Goal: Find specific page/section: Find specific page/section

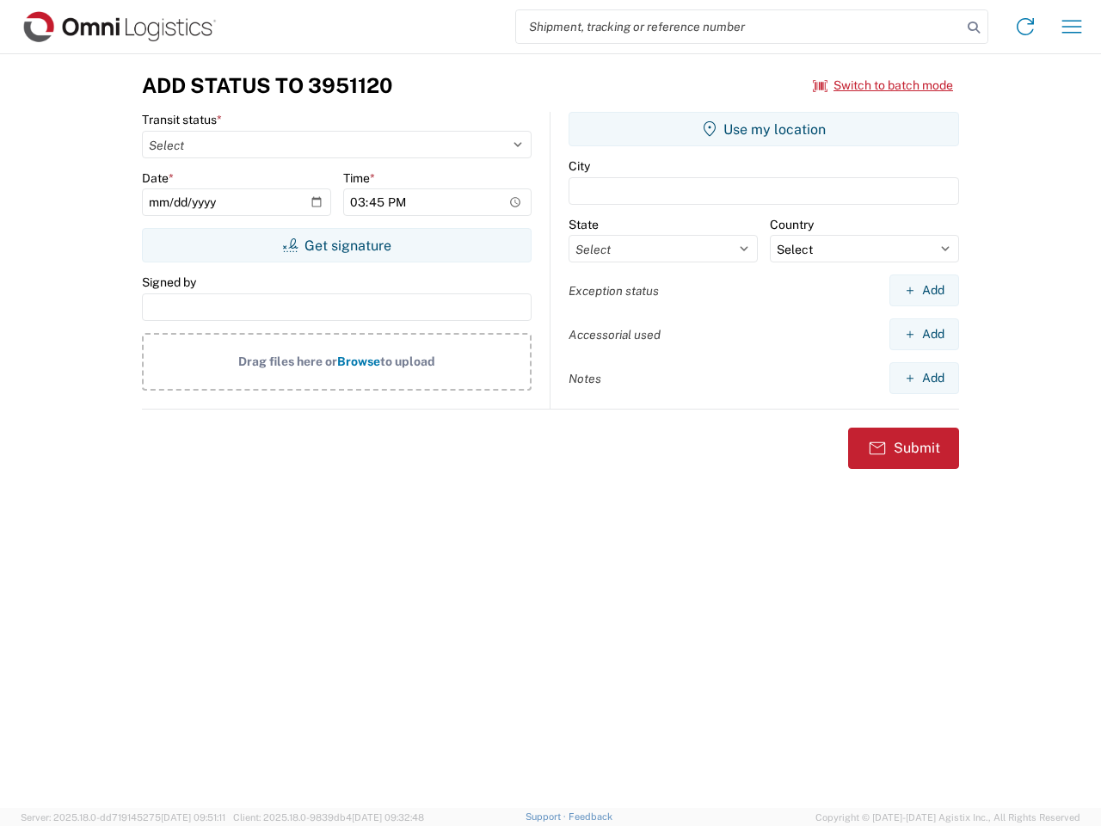
click at [739, 27] on input "search" at bounding box center [739, 26] width 446 height 33
click at [974, 28] on icon at bounding box center [974, 27] width 24 height 24
click at [1025, 27] on icon at bounding box center [1025, 27] width 28 height 28
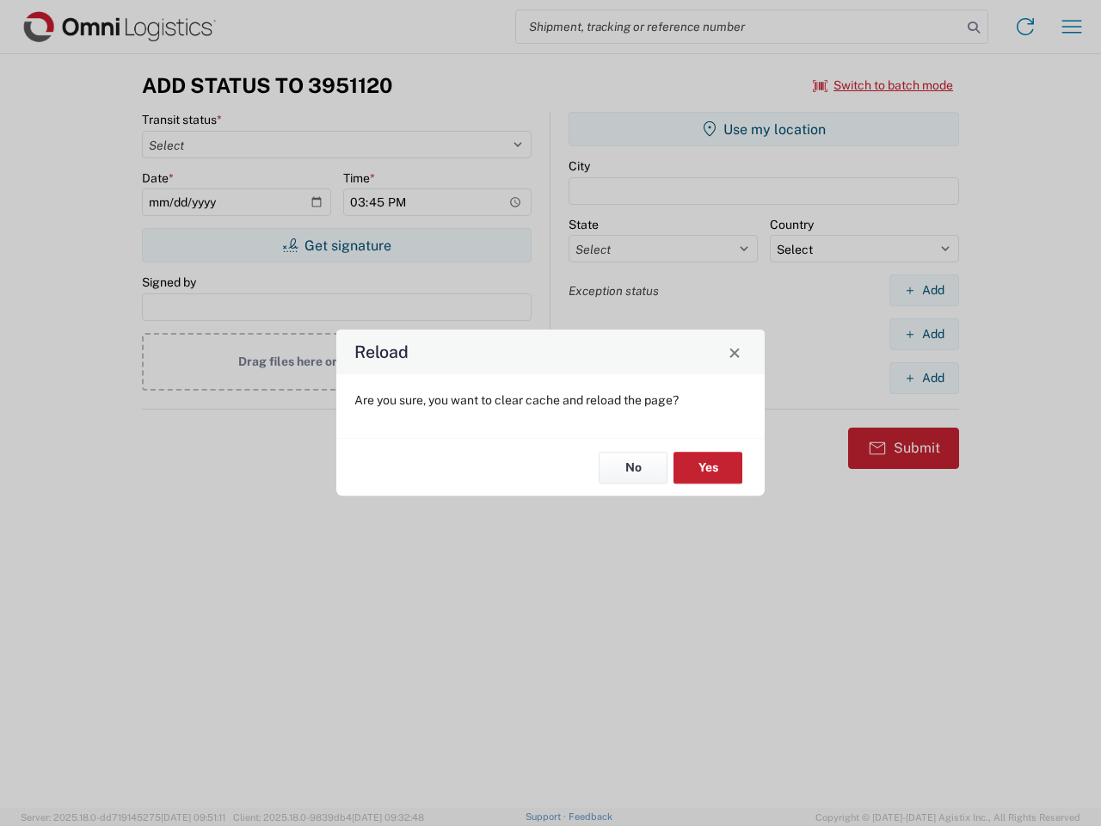
click at [1072, 27] on div "Reload Are you sure, you want to clear cache and reload the page? No Yes" at bounding box center [550, 413] width 1101 height 826
click at [883, 85] on div "Reload Are you sure, you want to clear cache and reload the page? No Yes" at bounding box center [550, 413] width 1101 height 826
click at [336, 245] on div "Reload Are you sure, you want to clear cache and reload the page? No Yes" at bounding box center [550, 413] width 1101 height 826
click at [764, 129] on div "Reload Are you sure, you want to clear cache and reload the page? No Yes" at bounding box center [550, 413] width 1101 height 826
click at [924, 290] on div "Reload Are you sure, you want to clear cache and reload the page? No Yes" at bounding box center [550, 413] width 1101 height 826
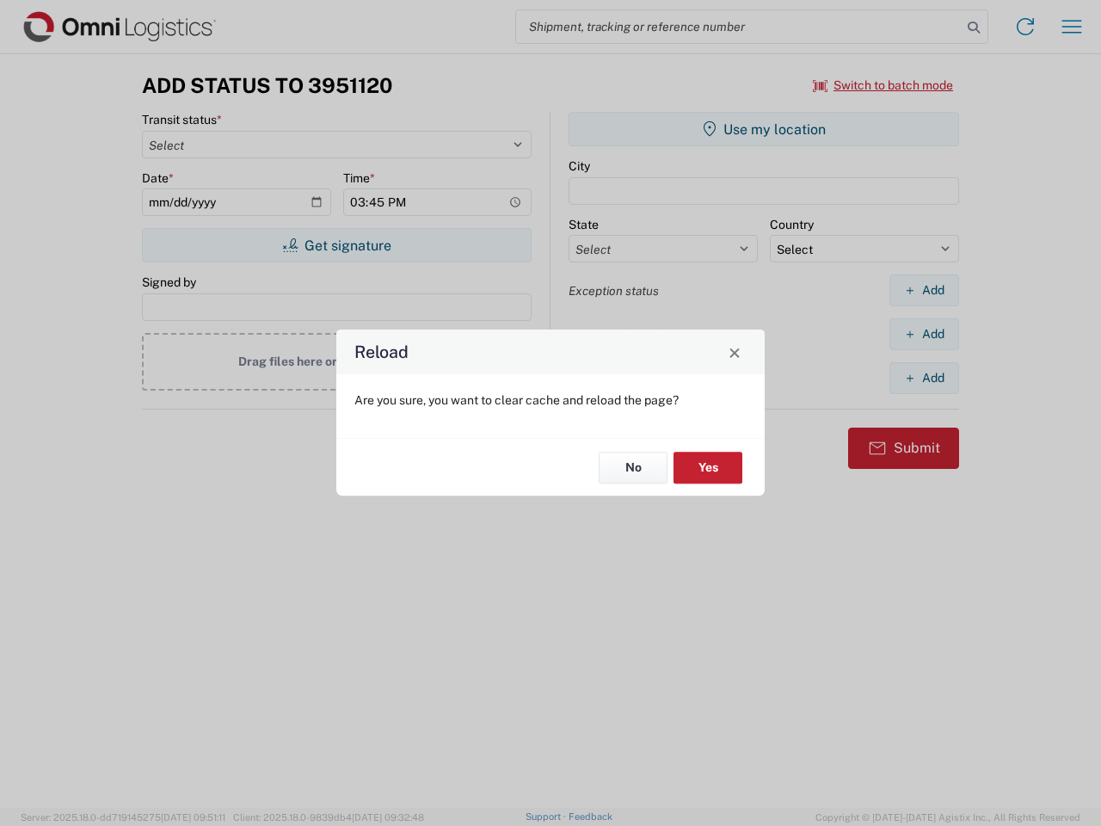
click at [924, 334] on div "Reload Are you sure, you want to clear cache and reload the page? No Yes" at bounding box center [550, 413] width 1101 height 826
click at [924, 378] on div "Reload Are you sure, you want to clear cache and reload the page? No Yes" at bounding box center [550, 413] width 1101 height 826
